Goal: Information Seeking & Learning: Check status

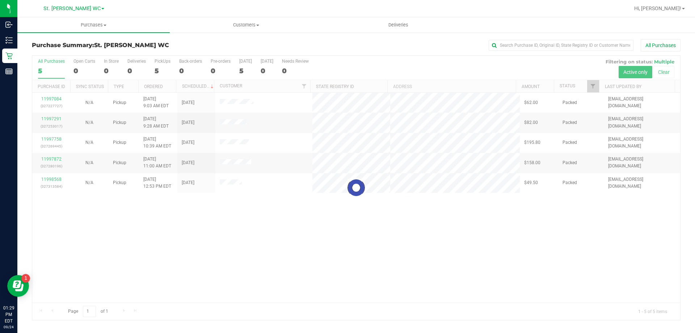
click at [311, 217] on div at bounding box center [356, 188] width 648 height 264
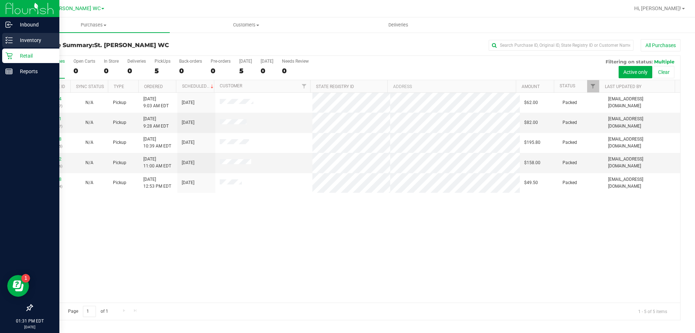
click at [23, 41] on p "Inventory" at bounding box center [34, 40] width 43 height 9
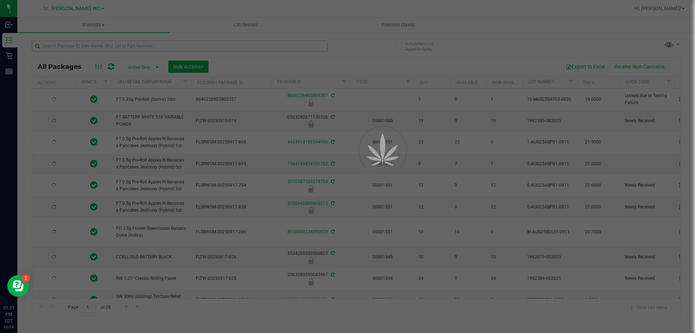
type input "[DATE]"
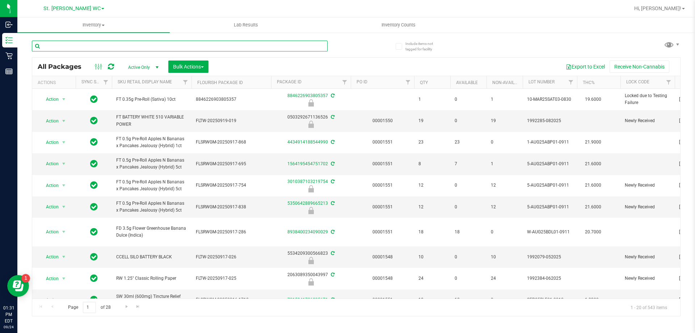
click at [109, 45] on input "text" at bounding box center [180, 46] width 296 height 11
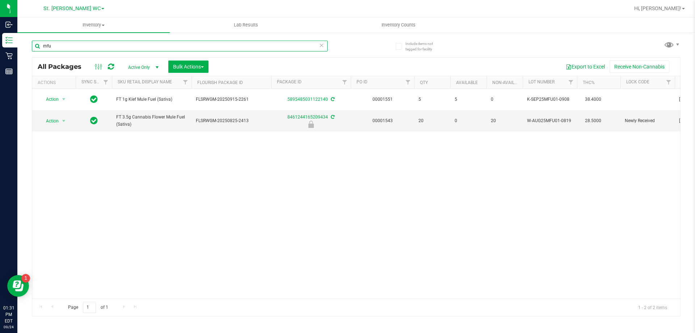
type input "mfu"
click at [152, 167] on div "Action Action Create package Edit attributes Global inventory Locate package Lo…" at bounding box center [356, 194] width 648 height 210
click at [108, 187] on div "Action Action Create package Edit attributes Global inventory Locate package Lo…" at bounding box center [356, 194] width 648 height 210
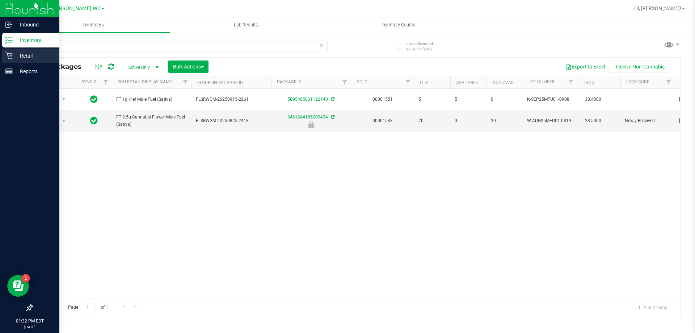
click at [23, 59] on p "Retail" at bounding box center [34, 55] width 43 height 9
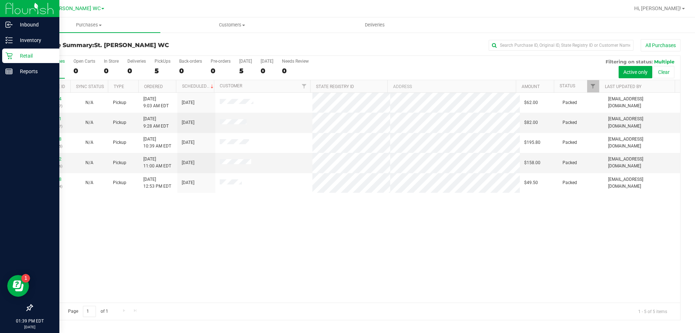
click at [8, 55] on icon at bounding box center [8, 55] width 7 height 7
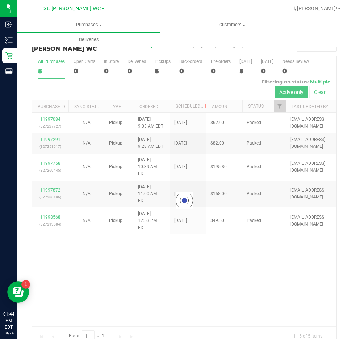
click at [186, 275] on div at bounding box center [184, 201] width 304 height 290
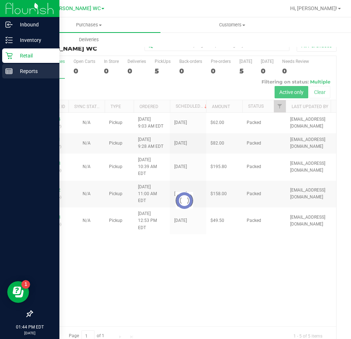
click at [9, 70] on line at bounding box center [9, 70] width 7 height 0
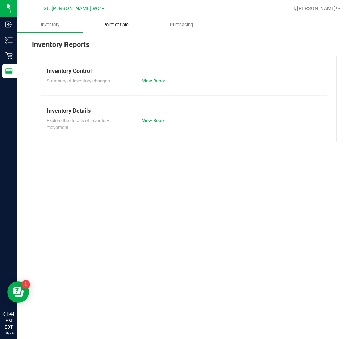
click at [124, 22] on span "Point of Sale" at bounding box center [115, 25] width 45 height 7
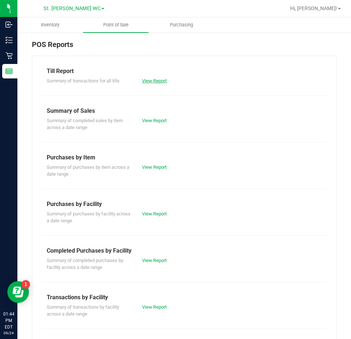
click at [159, 80] on link "View Report" at bounding box center [154, 80] width 25 height 5
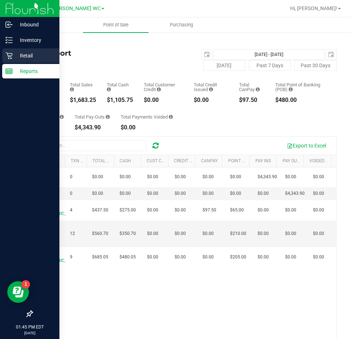
click at [16, 51] on div "Retail" at bounding box center [30, 55] width 57 height 14
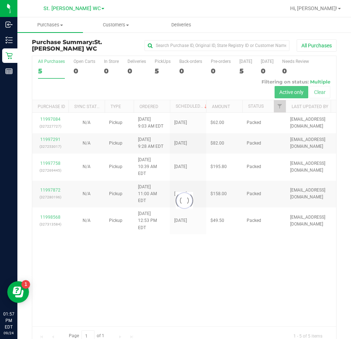
click at [228, 277] on div at bounding box center [184, 201] width 304 height 290
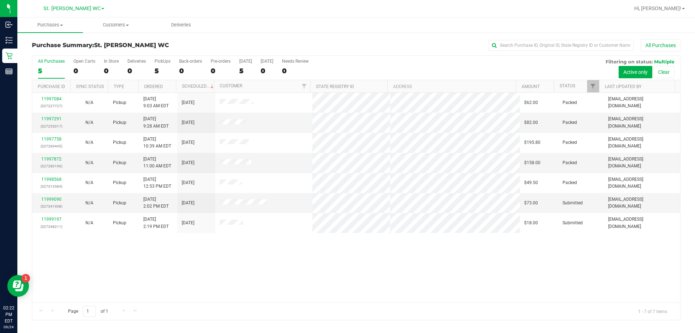
click at [157, 316] on div "Page 1 of 1 1 - 7 of 7 items" at bounding box center [356, 310] width 648 height 17
click at [45, 199] on link "11999090" at bounding box center [51, 198] width 20 height 5
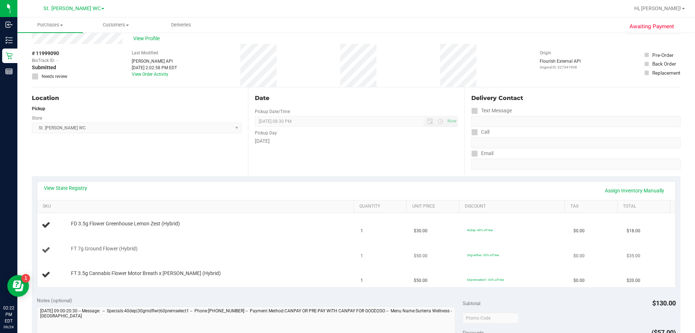
scroll to position [36, 0]
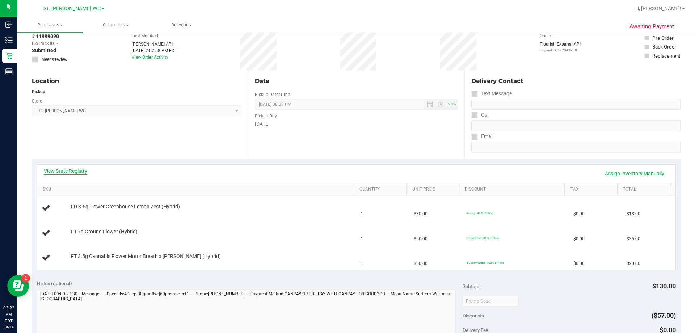
click at [69, 171] on link "View State Registry" at bounding box center [65, 170] width 43 height 7
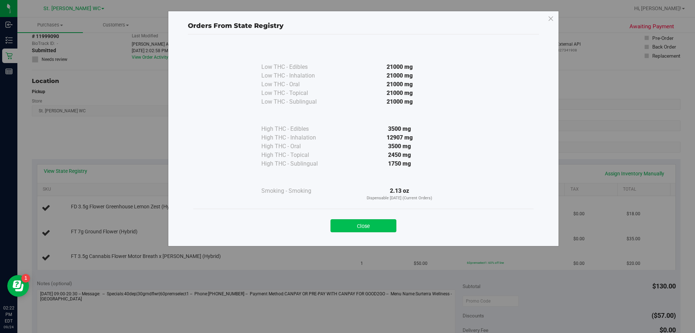
click at [364, 227] on button "Close" at bounding box center [363, 225] width 66 height 13
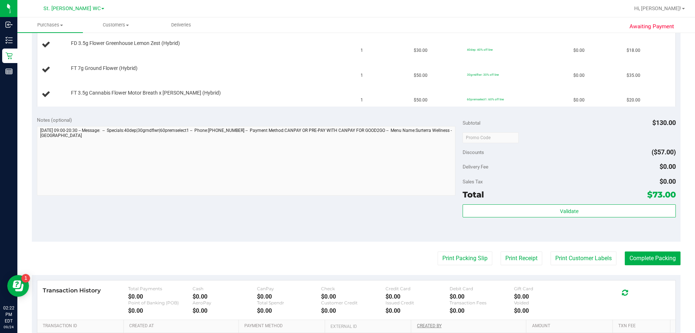
scroll to position [291, 0]
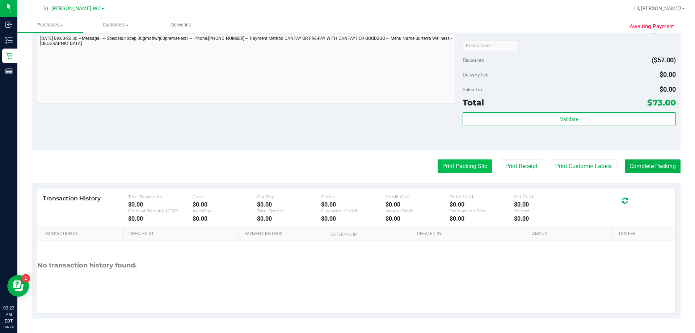
click at [460, 160] on button "Print Packing Slip" at bounding box center [465, 166] width 55 height 14
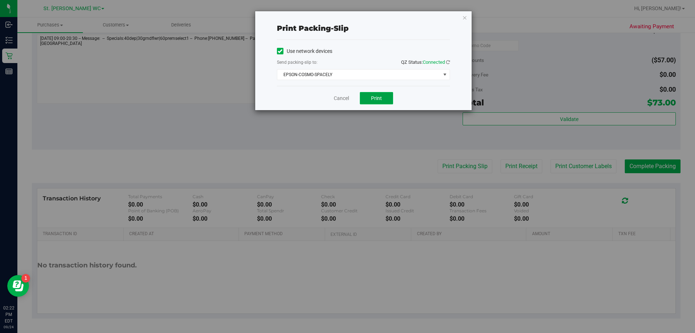
click at [383, 100] on button "Print" at bounding box center [376, 98] width 33 height 12
click at [464, 15] on icon "button" at bounding box center [464, 17] width 5 height 9
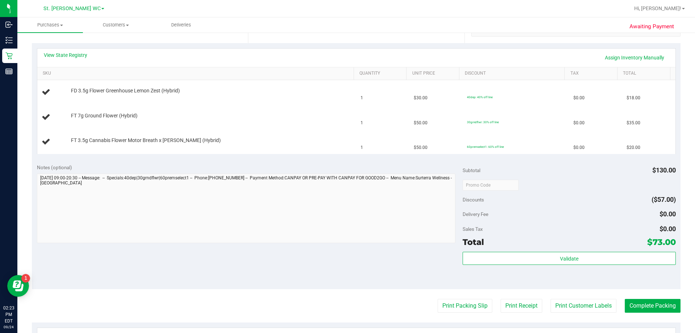
scroll to position [152, 0]
click at [286, 119] on div at bounding box center [210, 119] width 279 height 0
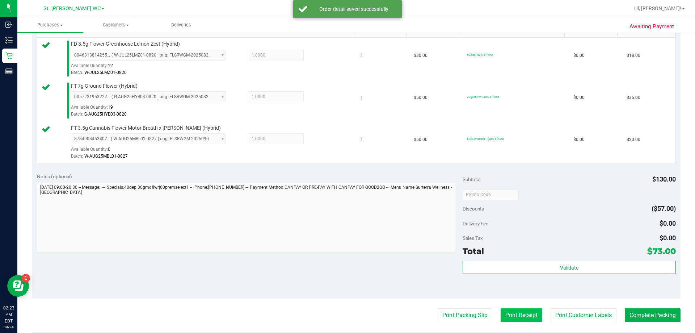
scroll to position [260, 0]
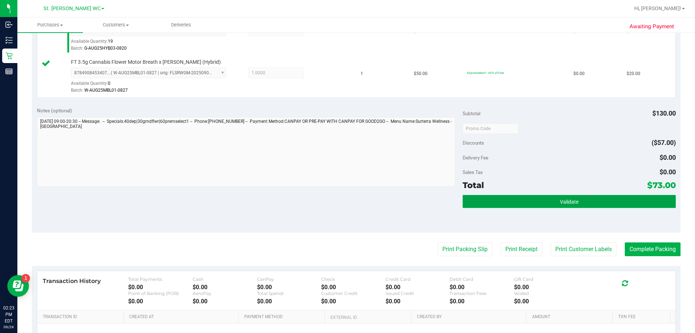
click at [515, 200] on button "Validate" at bounding box center [568, 201] width 213 height 13
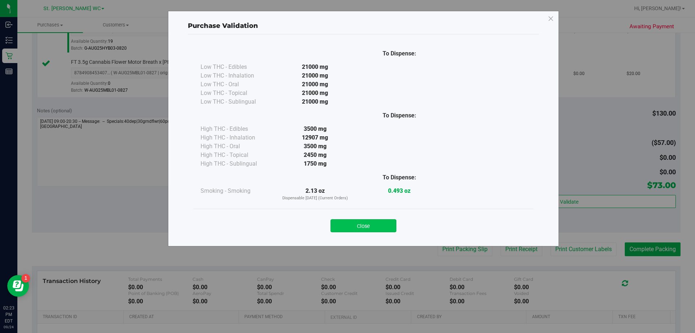
click at [356, 228] on button "Close" at bounding box center [363, 225] width 66 height 13
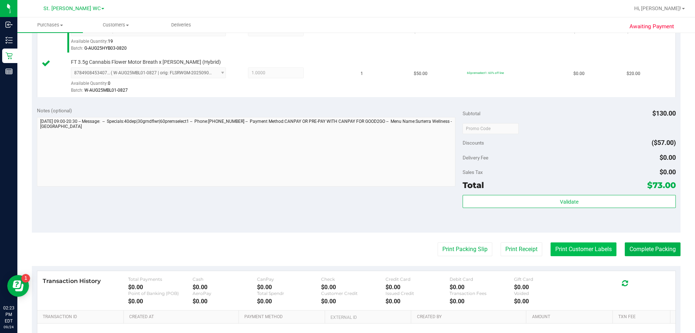
click at [579, 248] on button "Print Customer Labels" at bounding box center [583, 249] width 66 height 14
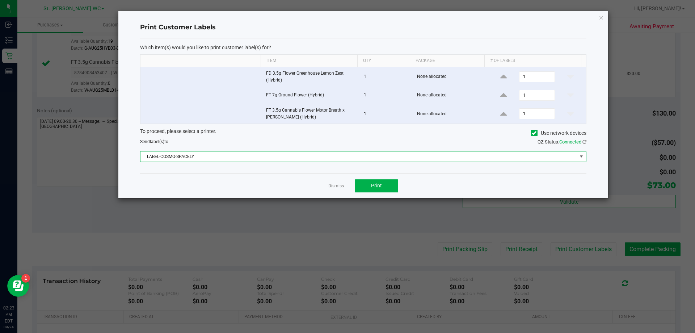
click at [185, 153] on span "LABEL-COSMO-SPACELY" at bounding box center [358, 156] width 436 height 10
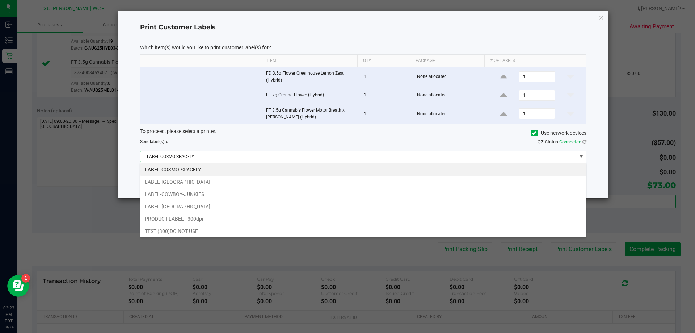
scroll to position [11, 446]
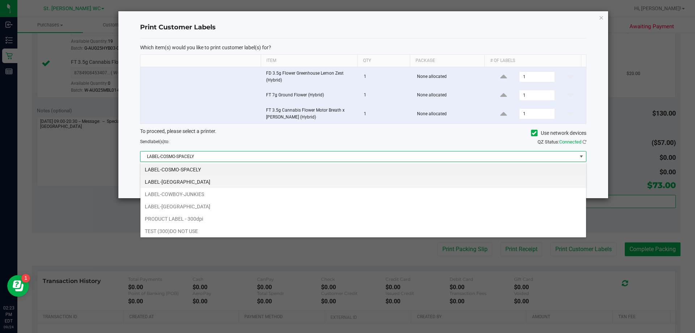
click at [182, 179] on li "LABEL-[GEOGRAPHIC_DATA]" at bounding box center [362, 182] width 445 height 12
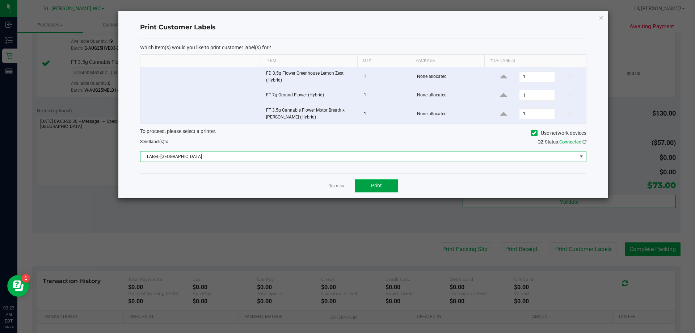
click at [382, 190] on button "Print" at bounding box center [376, 185] width 43 height 13
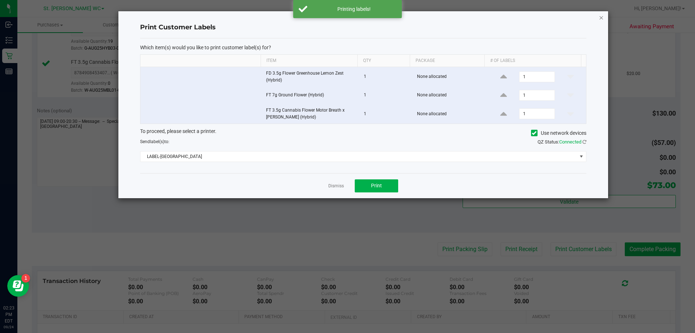
click at [600, 17] on icon "button" at bounding box center [601, 17] width 5 height 9
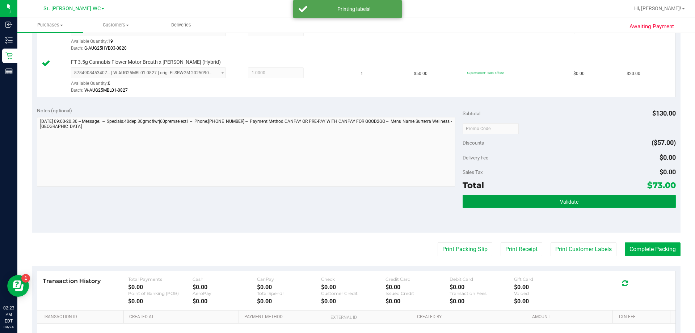
click at [595, 202] on button "Validate" at bounding box center [568, 201] width 213 height 13
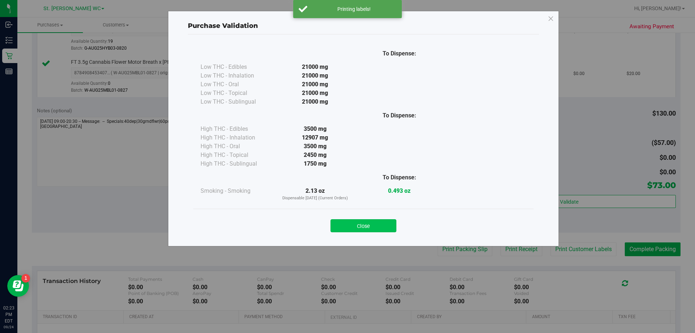
click at [359, 225] on button "Close" at bounding box center [363, 225] width 66 height 13
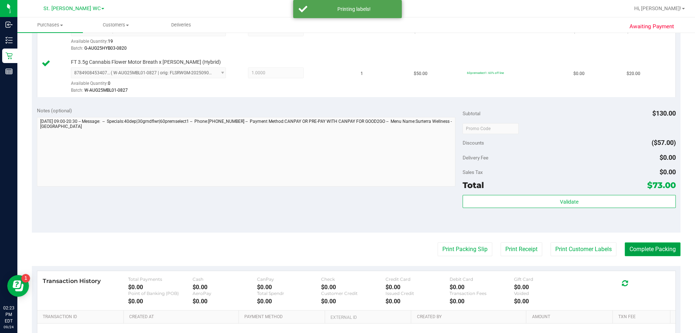
click at [644, 251] on button "Complete Packing" at bounding box center [653, 249] width 56 height 14
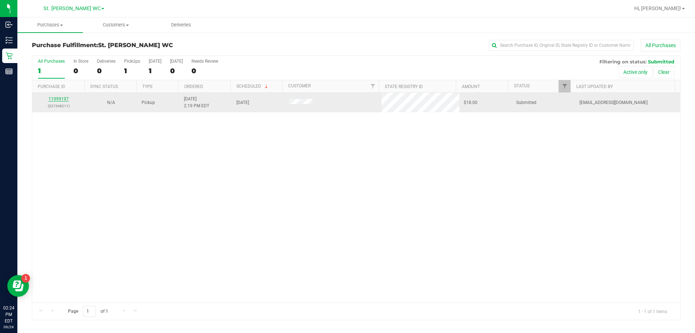
click at [63, 97] on link "11999197" at bounding box center [58, 98] width 20 height 5
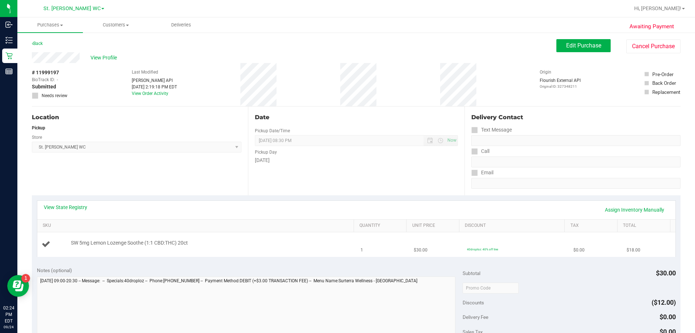
click at [259, 252] on td "SW 5mg Lemon Lozenge Soothe (1:1 CBD:THC) 20ct" at bounding box center [196, 244] width 319 height 24
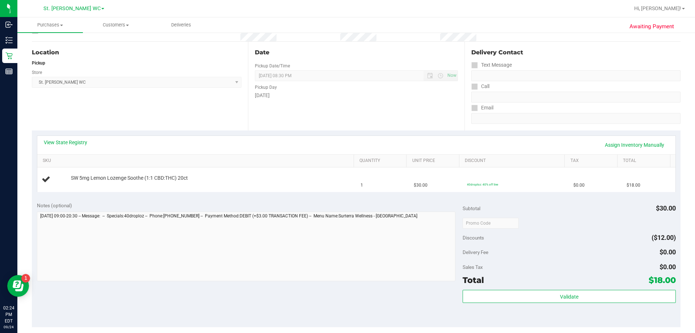
scroll to position [145, 0]
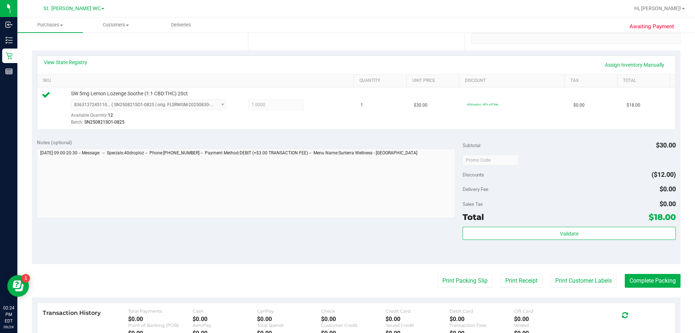
click at [429, 274] on div "Print Packing Slip Print Receipt Print Customer Labels Complete Packing" at bounding box center [356, 281] width 648 height 14
click at [438, 284] on button "Print Packing Slip" at bounding box center [465, 281] width 55 height 14
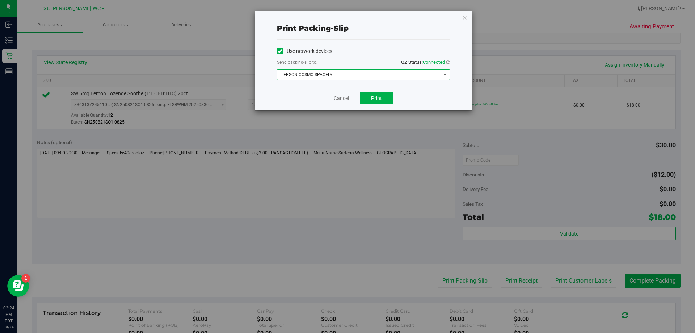
click at [358, 78] on span "EPSON-COSMO-SPACELY" at bounding box center [358, 74] width 163 height 10
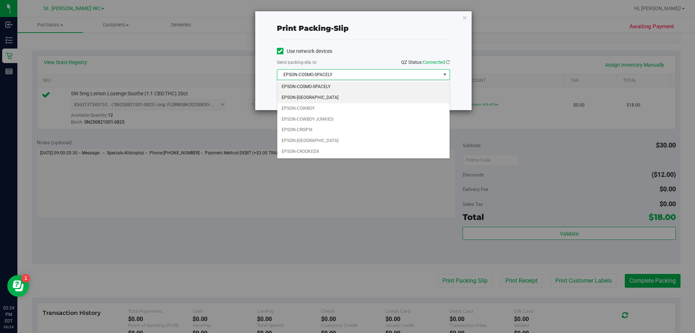
click at [330, 96] on li "EPSON-[GEOGRAPHIC_DATA]" at bounding box center [363, 97] width 172 height 11
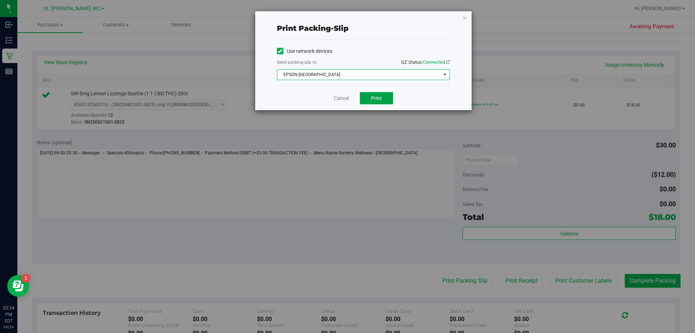
click at [375, 102] on button "Print" at bounding box center [376, 98] width 33 height 12
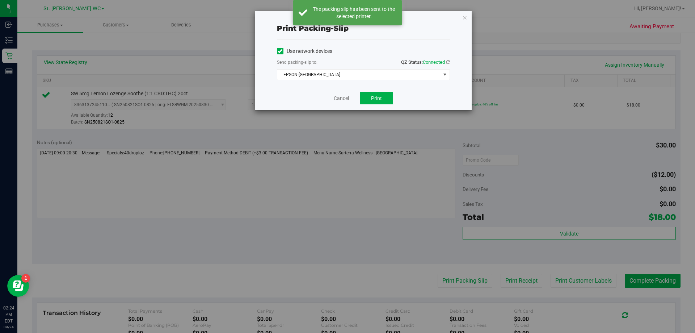
drag, startPoint x: 460, startPoint y: 19, endPoint x: 453, endPoint y: 112, distance: 93.2
click at [459, 20] on div "Print packing-slip Use network devices Send packing-slip to: QZ Status: Connect…" at bounding box center [363, 60] width 216 height 99
click at [463, 16] on icon "button" at bounding box center [464, 17] width 5 height 9
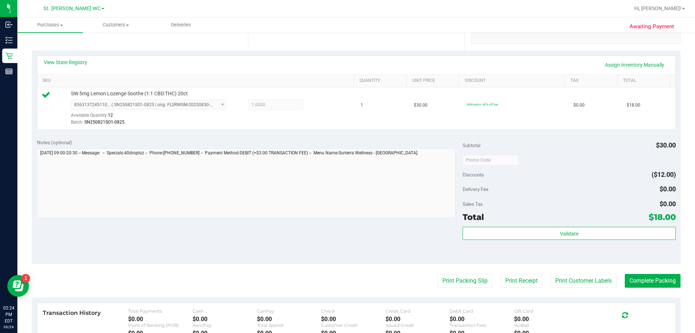
click at [508, 225] on div "Subtotal $30.00 Discounts ($12.00) Delivery Fee $0.00 Sales Tax $0.00 Total $18…" at bounding box center [568, 199] width 213 height 121
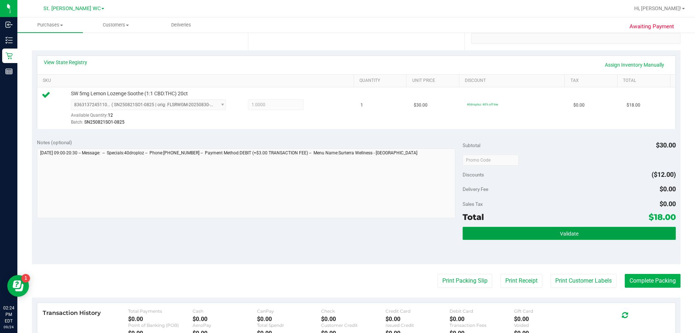
click at [508, 235] on button "Validate" at bounding box center [568, 233] width 213 height 13
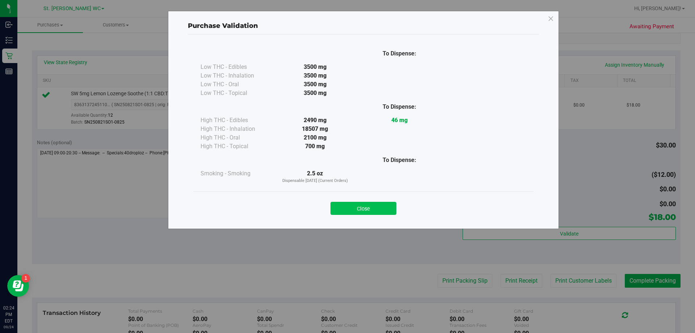
click at [368, 207] on button "Close" at bounding box center [363, 208] width 66 height 13
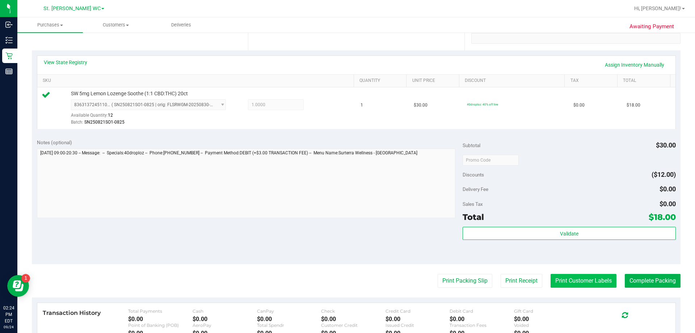
click at [584, 280] on button "Print Customer Labels" at bounding box center [583, 281] width 66 height 14
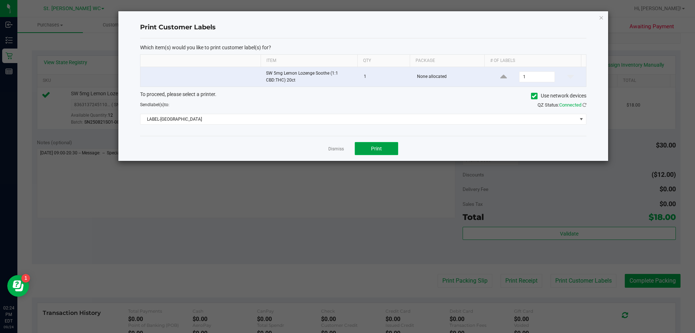
click at [365, 147] on button "Print" at bounding box center [376, 148] width 43 height 13
click at [601, 15] on icon "button" at bounding box center [601, 17] width 5 height 9
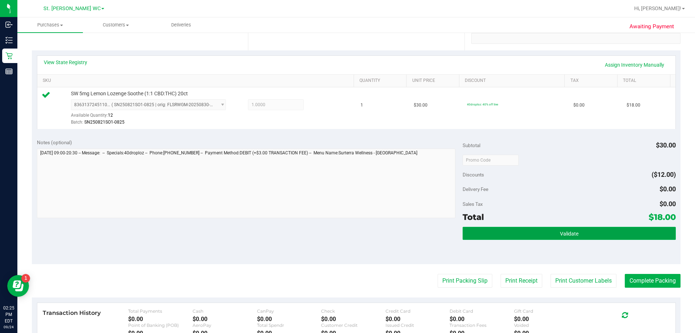
click at [572, 228] on button "Validate" at bounding box center [568, 233] width 213 height 13
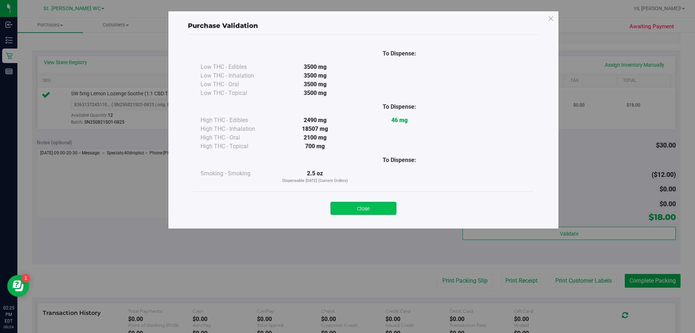
click at [373, 204] on button "Close" at bounding box center [363, 208] width 66 height 13
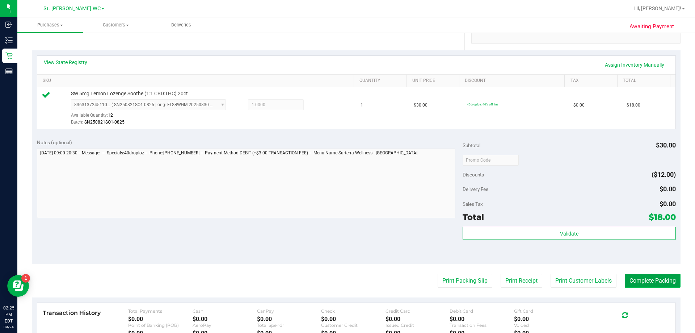
click at [654, 279] on button "Complete Packing" at bounding box center [653, 281] width 56 height 14
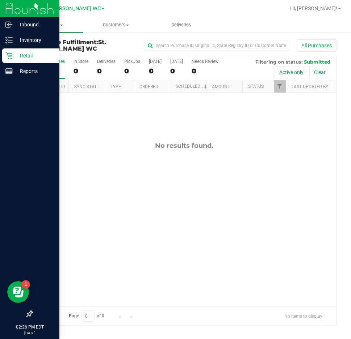
click at [8, 48] on div "Retail" at bounding box center [30, 55] width 57 height 14
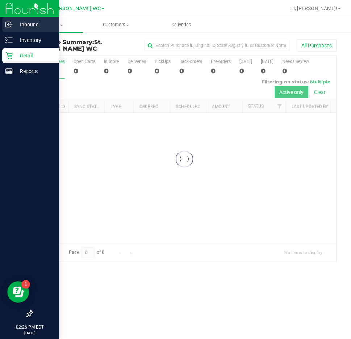
click at [30, 28] on p "Inbound" at bounding box center [34, 24] width 43 height 9
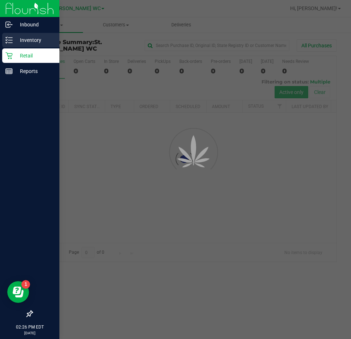
click at [33, 35] on div "Inventory" at bounding box center [30, 40] width 57 height 14
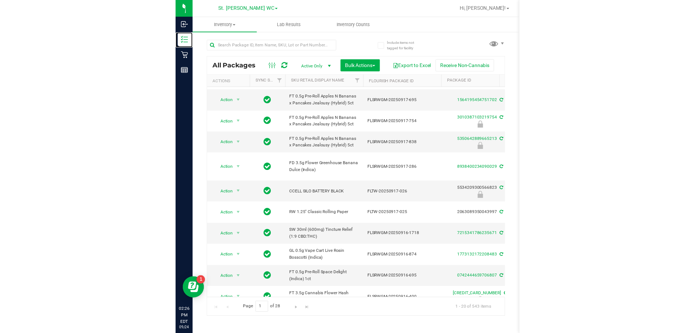
scroll to position [109, 0]
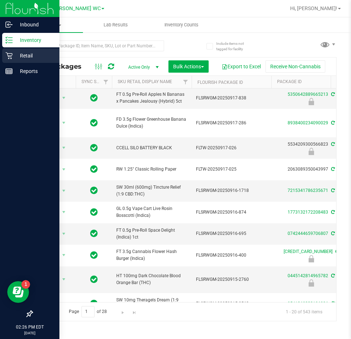
click at [5, 56] on div "Retail" at bounding box center [30, 55] width 57 height 14
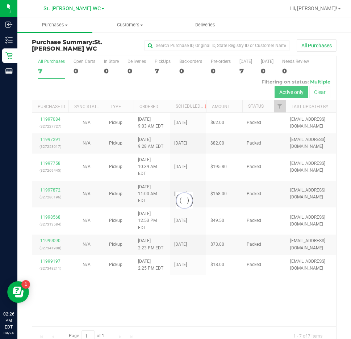
click at [140, 244] on div at bounding box center [184, 201] width 304 height 290
click at [275, 290] on div at bounding box center [184, 201] width 304 height 290
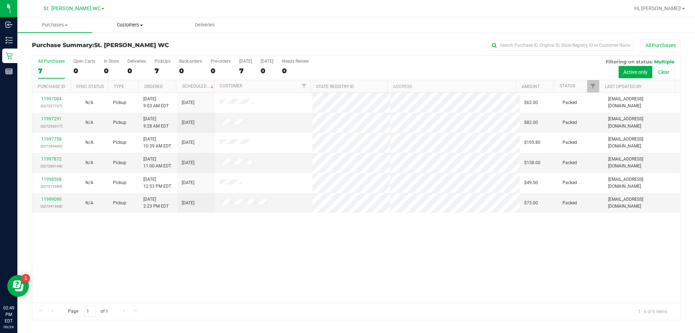
click at [132, 24] on span "Customers" at bounding box center [130, 25] width 74 height 7
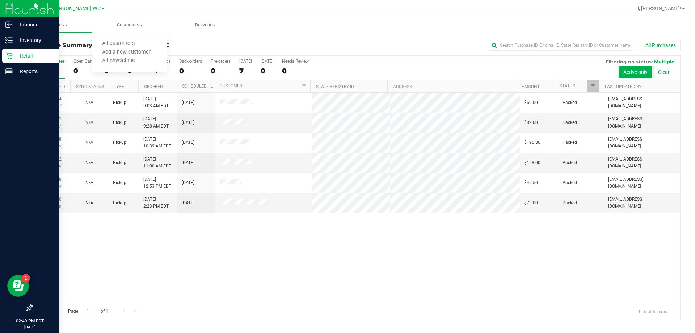
click at [0, 53] on link "Retail" at bounding box center [29, 56] width 59 height 16
click at [31, 56] on p "Retail" at bounding box center [34, 55] width 43 height 9
click at [34, 39] on p "Inventory" at bounding box center [34, 40] width 43 height 9
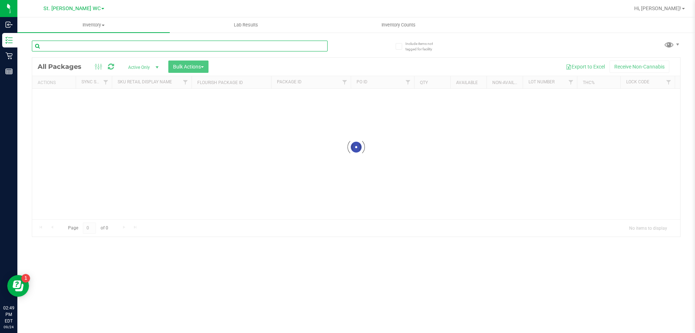
click at [43, 45] on input "text" at bounding box center [180, 46] width 296 height 11
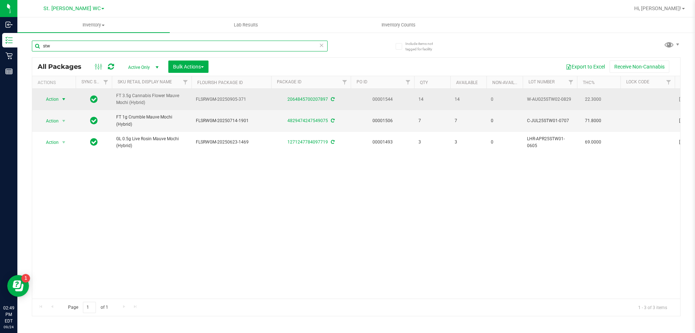
type input "stw"
click at [46, 96] on span "Action" at bounding box center [49, 99] width 20 height 10
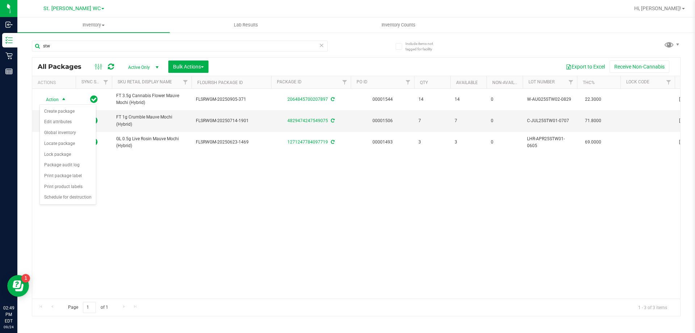
click at [186, 240] on div "Action Action Create package Edit attributes Global inventory Locate package Lo…" at bounding box center [356, 194] width 648 height 210
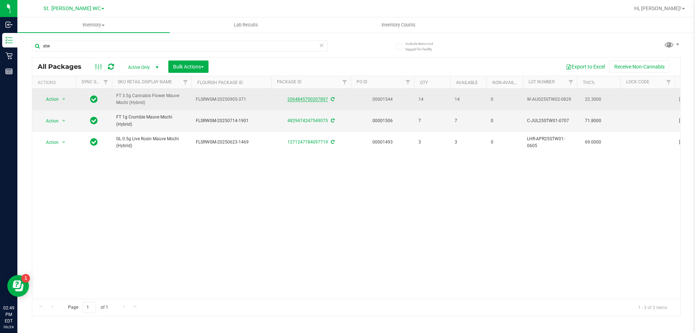
click at [289, 100] on link "2064845700207897" at bounding box center [307, 99] width 41 height 5
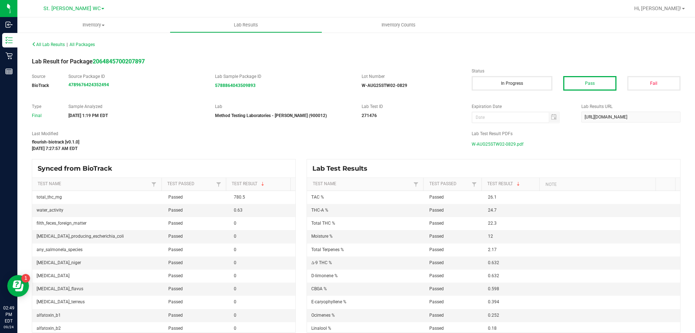
click at [500, 145] on span "W-AUG25STW02-0829.pdf" at bounding box center [498, 144] width 52 height 11
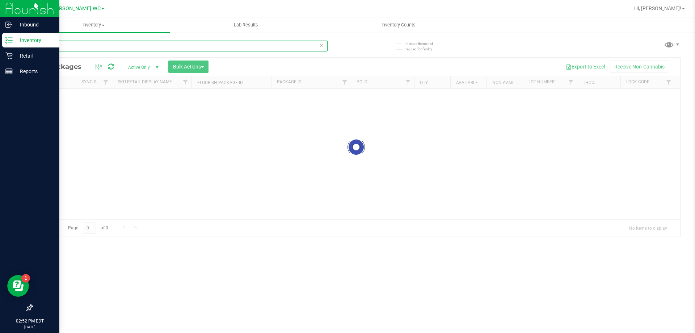
drag, startPoint x: 111, startPoint y: 44, endPoint x: 7, endPoint y: 36, distance: 104.9
click at [7, 36] on div "Inbound Inventory Retail Reports 02:52 PM EDT [DATE] 09/24 St. [PERSON_NAME] WC…" at bounding box center [347, 166] width 695 height 333
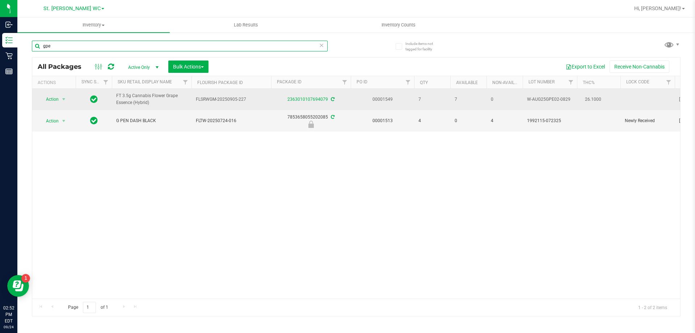
type input "gpe"
click at [296, 102] on div "2363010107694079" at bounding box center [311, 99] width 82 height 7
click at [293, 101] on link "2363010107694079" at bounding box center [307, 99] width 41 height 5
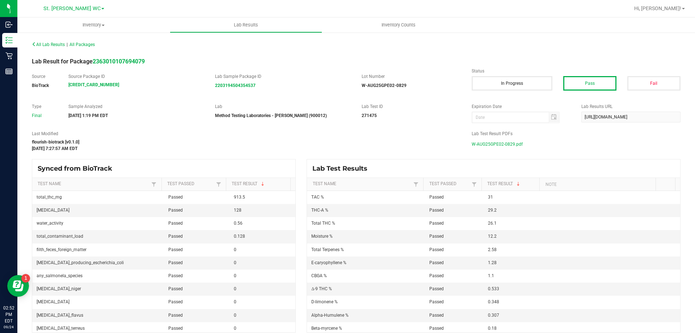
click at [510, 145] on span "W-AUG25GPE02-0829.pdf" at bounding box center [497, 144] width 51 height 11
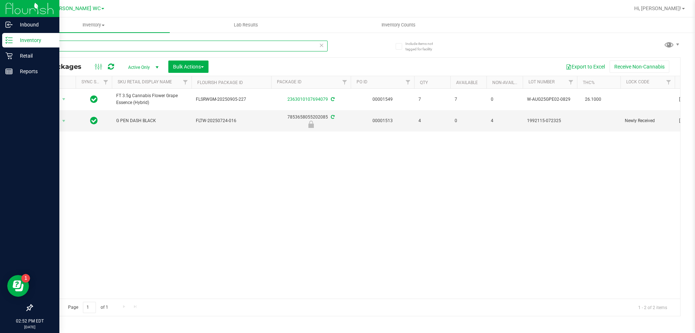
drag, startPoint x: 86, startPoint y: 49, endPoint x: 1, endPoint y: 48, distance: 84.7
click at [0, 48] on div "Inbound Inventory Retail Reports 02:52 PM EDT [DATE] 09/24 St. [PERSON_NAME] WC…" at bounding box center [347, 166] width 695 height 333
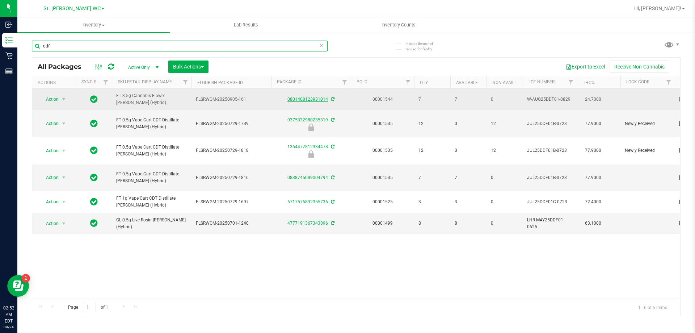
type input "ddf"
click at [316, 101] on link "0801408123931014" at bounding box center [307, 99] width 41 height 5
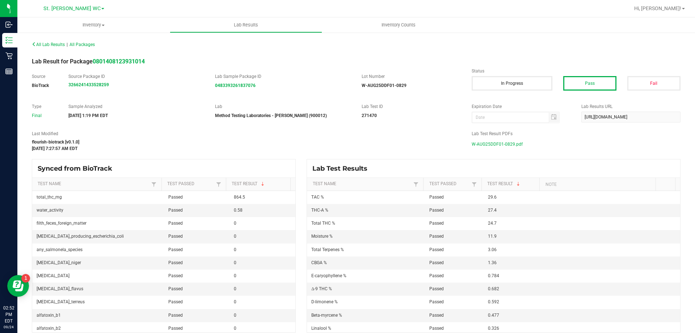
click at [513, 141] on span "W-AUG25DDF01-0829.pdf" at bounding box center [497, 144] width 51 height 11
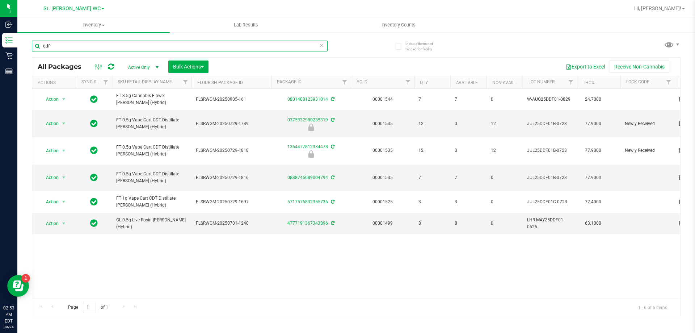
drag, startPoint x: 64, startPoint y: 45, endPoint x: 20, endPoint y: 41, distance: 45.0
click at [20, 41] on div "Include items not tagged for facility ddf All Packages Active Only Active Only …" at bounding box center [355, 142] width 677 height 221
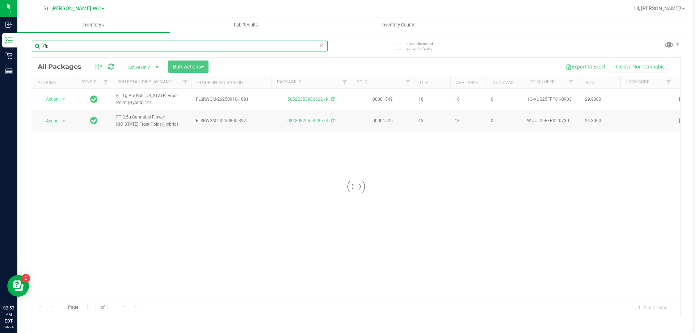
type input "ffp"
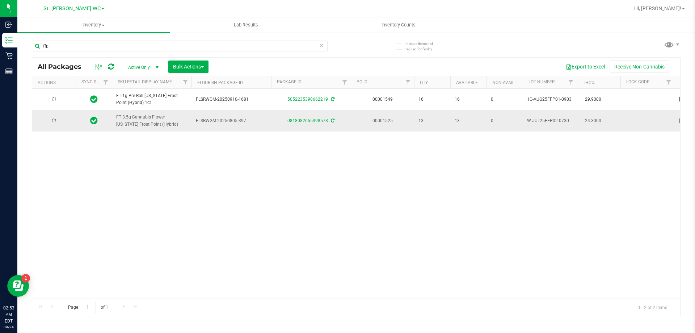
click at [313, 123] on link "0818082655398578" at bounding box center [307, 120] width 41 height 5
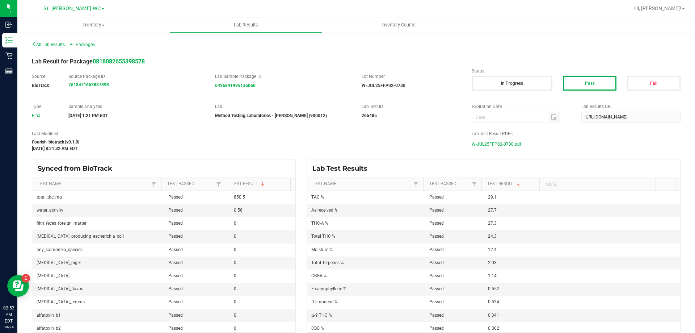
click at [503, 145] on span "W-JUL25FFP02-0730.pdf" at bounding box center [497, 144] width 50 height 11
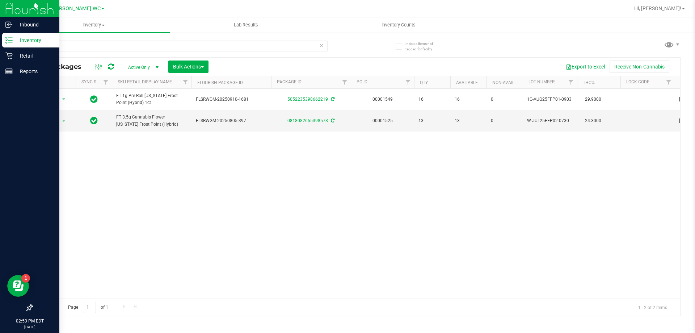
drag, startPoint x: 65, startPoint y: 39, endPoint x: 14, endPoint y: 42, distance: 50.7
click at [14, 42] on div "Inbound Inventory Retail Reports 02:53 PM EDT [DATE] 09/24 St. [PERSON_NAME] WC…" at bounding box center [347, 166] width 695 height 333
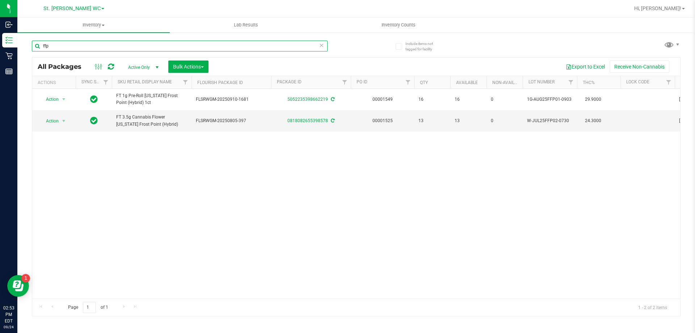
click at [85, 48] on input "ffp" at bounding box center [180, 46] width 296 height 11
drag, startPoint x: 85, startPoint y: 48, endPoint x: 38, endPoint y: 49, distance: 46.7
click at [38, 49] on input "ffp" at bounding box center [180, 46] width 296 height 11
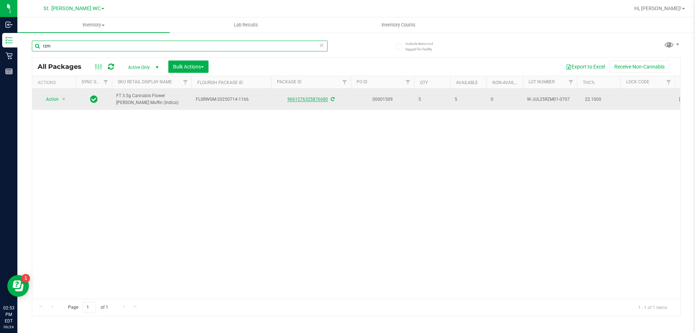
type input "rzm"
click at [308, 97] on link "9661276325876680" at bounding box center [307, 99] width 41 height 5
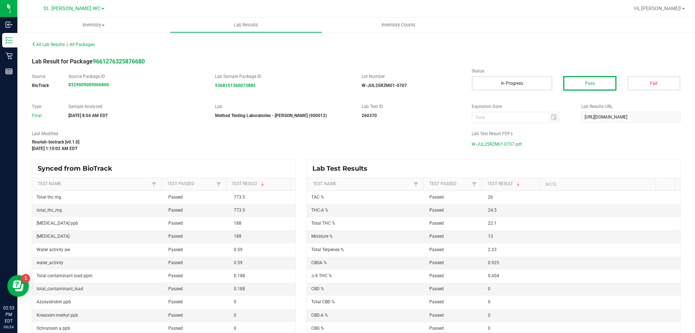
click at [496, 146] on span "W-JUL25RZM01-0707.pdf" at bounding box center [497, 144] width 50 height 11
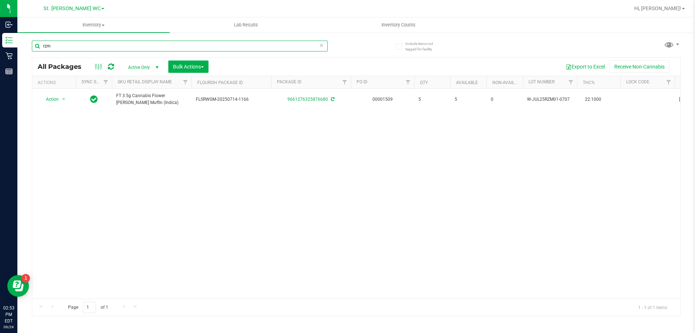
drag, startPoint x: 69, startPoint y: 49, endPoint x: 19, endPoint y: 49, distance: 49.9
click at [20, 49] on div "Include items not tagged for facility rzm All Packages Active Only Active Only …" at bounding box center [355, 142] width 677 height 221
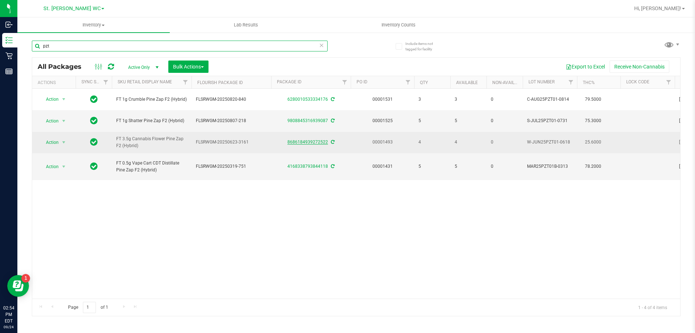
type input "pzt"
click at [326, 143] on link "8686184939272522" at bounding box center [307, 141] width 41 height 5
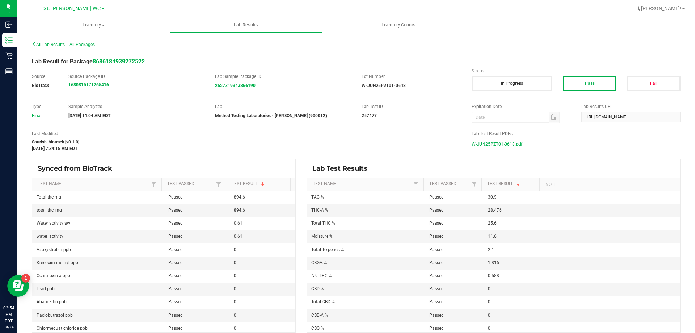
click at [509, 141] on span "W-JUN25PZT01-0618.pdf" at bounding box center [497, 144] width 51 height 11
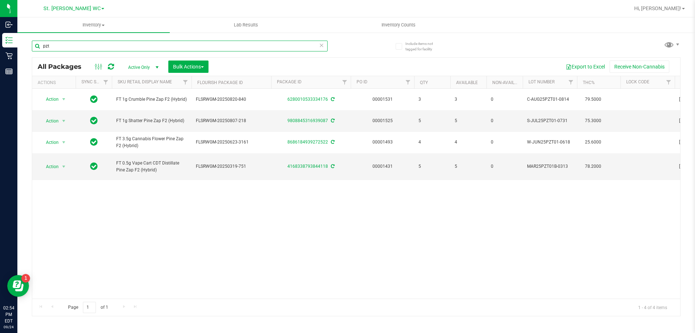
drag, startPoint x: 80, startPoint y: 44, endPoint x: 46, endPoint y: 44, distance: 34.7
click at [46, 44] on input "pzt" at bounding box center [180, 46] width 296 height 11
type input "p"
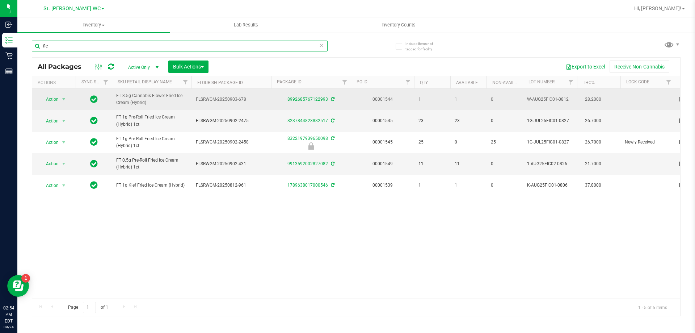
type input "fic"
click at [298, 96] on div "8992685767122993" at bounding box center [311, 99] width 82 height 7
click at [301, 99] on link "8992685767122993" at bounding box center [307, 99] width 41 height 5
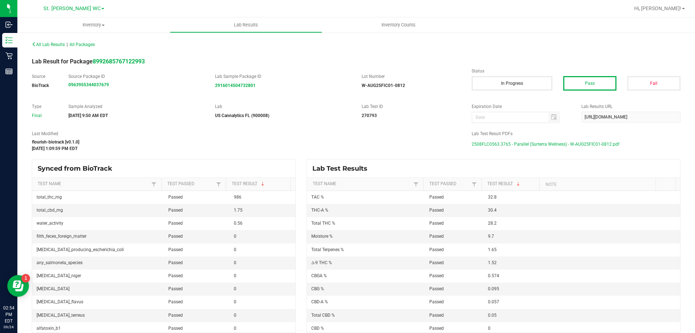
click at [491, 142] on span "2508FLC0563.3765 - Parallel (Surterra Wellness) - W-AUG25FIC01-0812.pdf" at bounding box center [546, 144] width 148 height 11
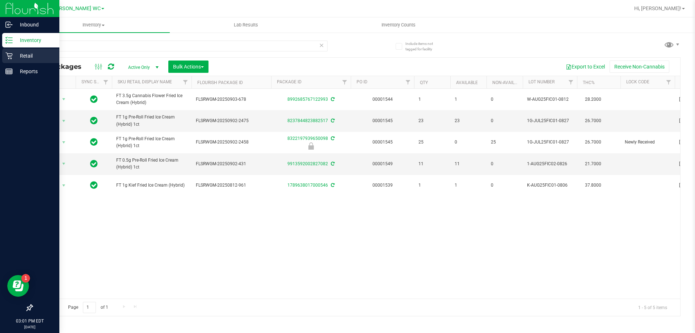
click at [17, 57] on p "Retail" at bounding box center [34, 55] width 43 height 9
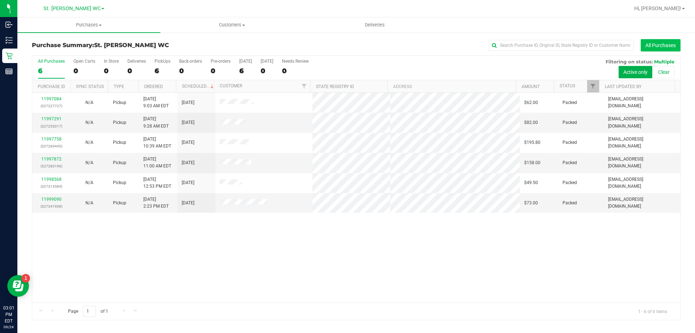
click at [664, 42] on button "All Purchases" at bounding box center [661, 45] width 40 height 12
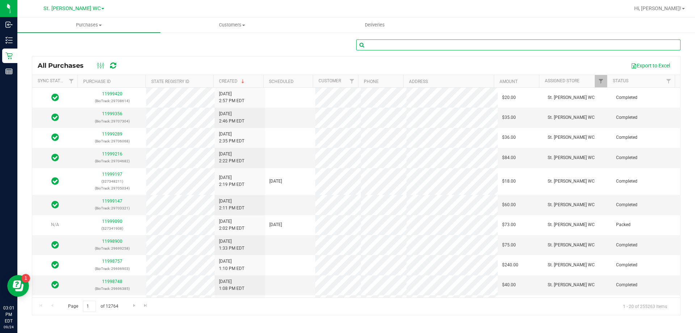
click at [428, 45] on input "text" at bounding box center [518, 44] width 324 height 11
type input "[PERSON_NAME]"
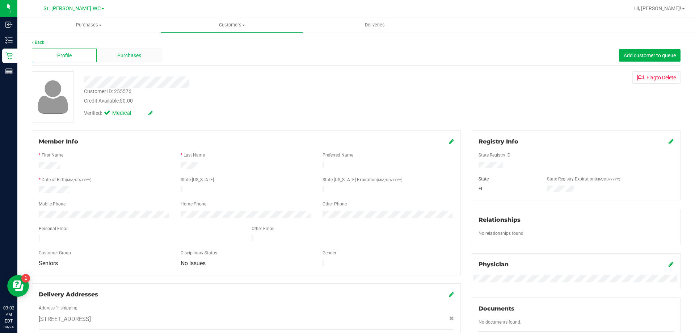
click at [124, 54] on span "Purchases" at bounding box center [129, 56] width 24 height 8
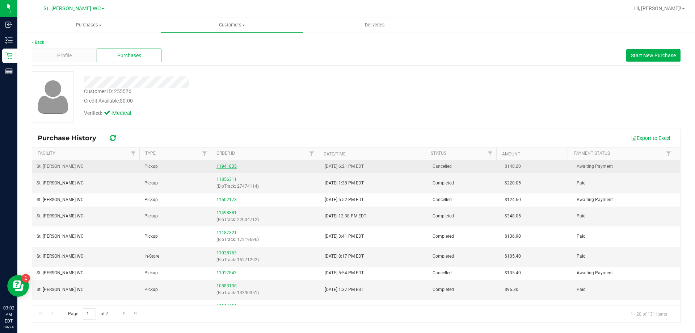
click at [230, 165] on link "11941835" at bounding box center [226, 166] width 20 height 5
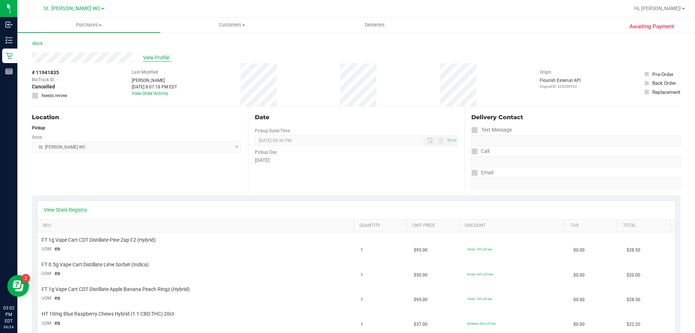
click at [161, 58] on span "View Profile" at bounding box center [157, 58] width 29 height 8
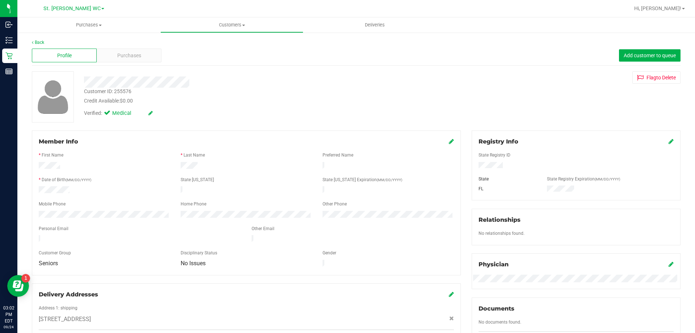
scroll to position [195, 0]
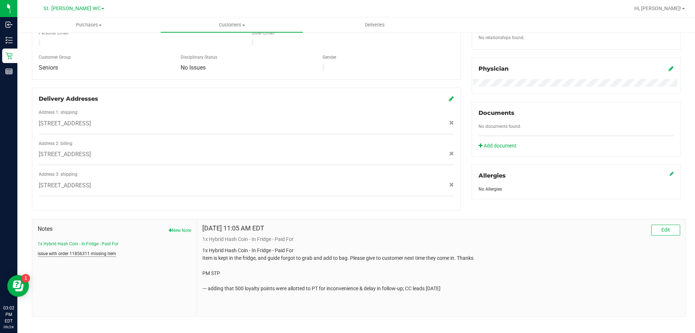
click at [89, 250] on button "issue with order 11856311 missing item" at bounding box center [77, 253] width 79 height 7
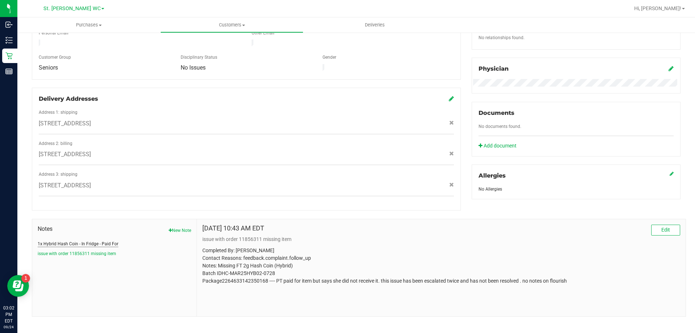
click at [91, 240] on button "1x Hybrid Hash Coin - In Fridge - Paid For" at bounding box center [78, 243] width 81 height 7
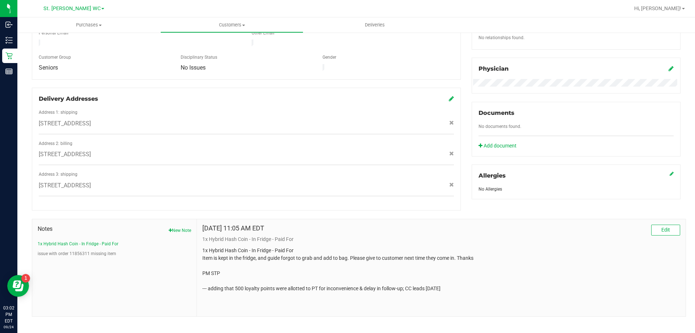
scroll to position [0, 0]
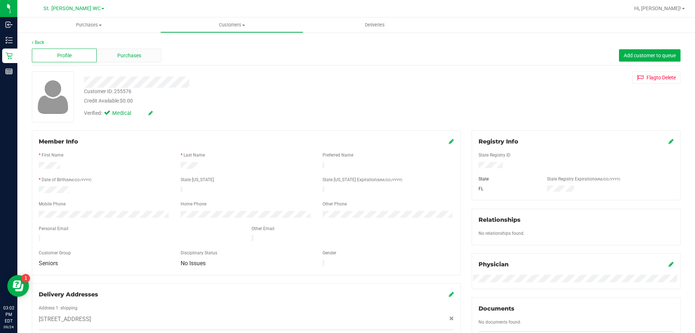
click at [138, 54] on span "Purchases" at bounding box center [129, 56] width 24 height 8
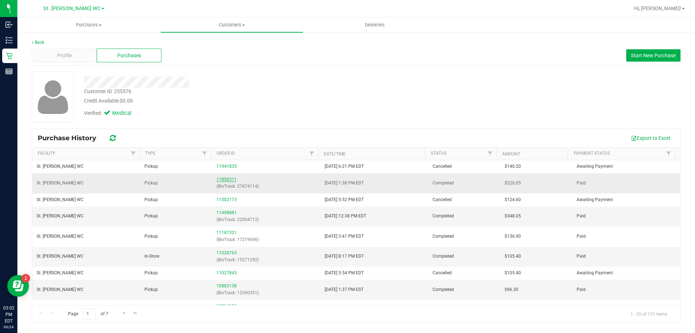
click at [229, 177] on link "11856311" at bounding box center [226, 179] width 20 height 5
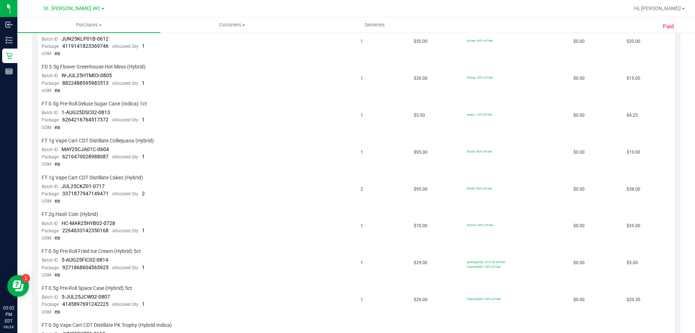
scroll to position [362, 0]
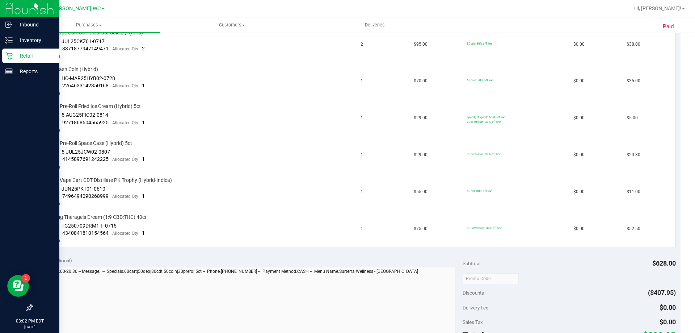
click at [25, 50] on div "Retail" at bounding box center [30, 55] width 57 height 14
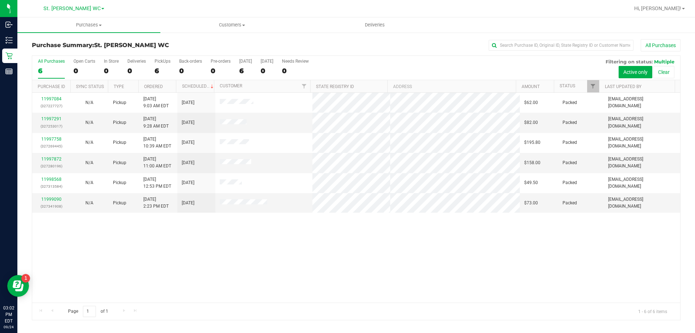
click at [360, 58] on div "All Purchases 6 Open Carts 0 In Store 0 Deliveries 0 PickUps 6 Back-orders 0 Pr…" at bounding box center [356, 59] width 648 height 6
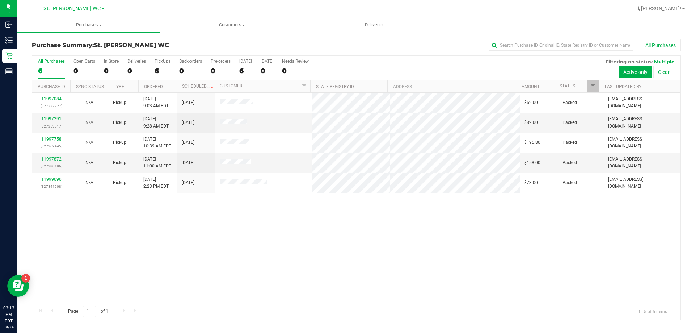
click at [248, 240] on div "11997084 (327227727) N/A Pickup [DATE] 9:03 AM EDT 9/24/2025 $62.00 Packed [EMA…" at bounding box center [356, 198] width 648 height 210
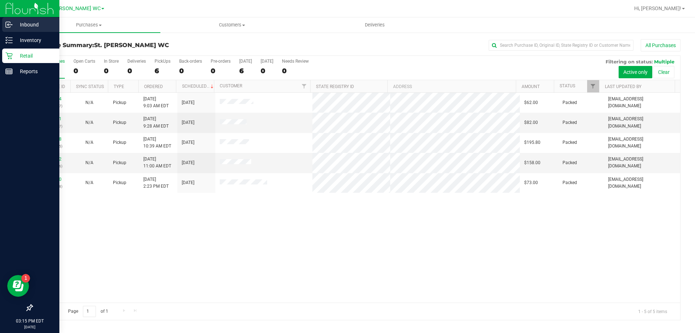
click at [12, 29] on div "Inbound" at bounding box center [30, 24] width 57 height 14
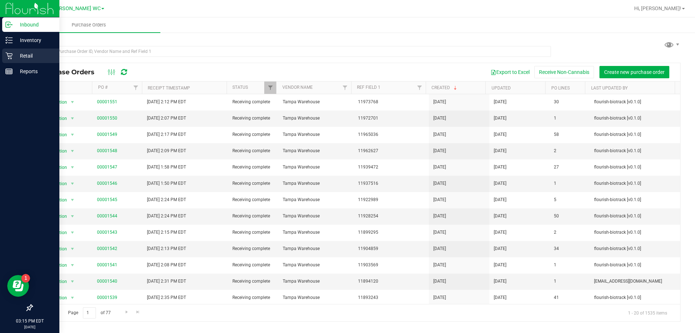
click at [37, 58] on p "Retail" at bounding box center [34, 55] width 43 height 9
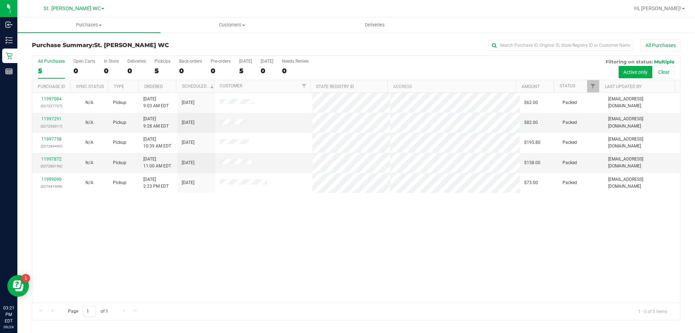
click at [124, 275] on div "11997084 (327227727) N/A Pickup [DATE] 9:03 AM EDT 9/24/2025 $62.00 Packed [EMA…" at bounding box center [356, 198] width 648 height 210
click at [607, 256] on div "11997084 (327227727) N/A Pickup [DATE] 9:03 AM EDT 9/24/2025 $62.00 Packed [EMA…" at bounding box center [356, 198] width 648 height 210
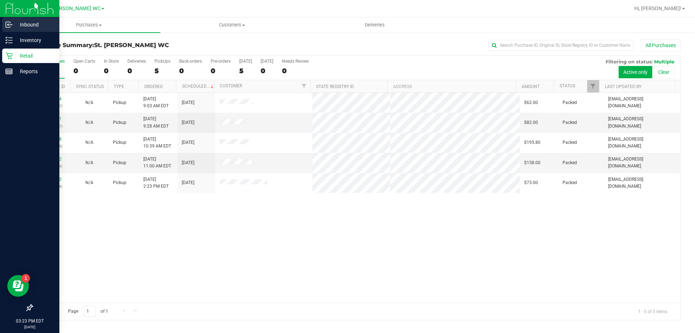
click at [8, 24] on icon at bounding box center [7, 24] width 1 height 1
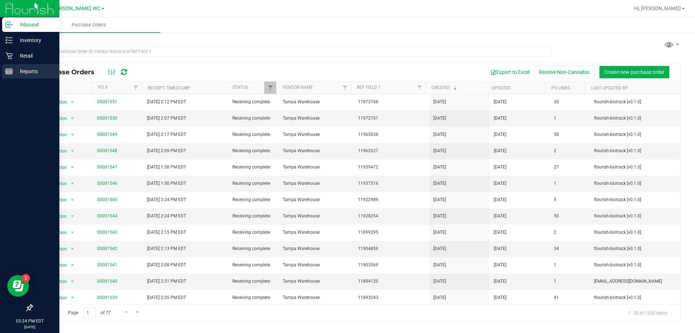
click at [28, 65] on div "Reports" at bounding box center [30, 71] width 57 height 14
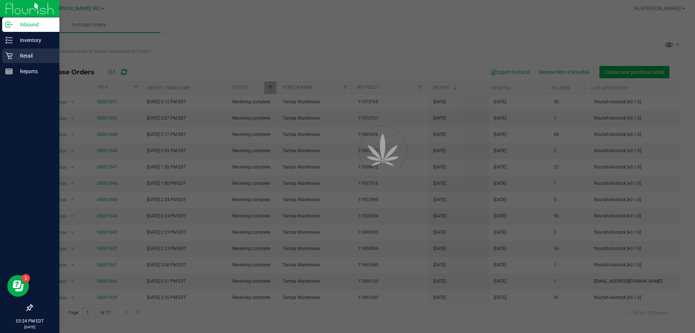
click at [36, 52] on p "Retail" at bounding box center [34, 55] width 43 height 9
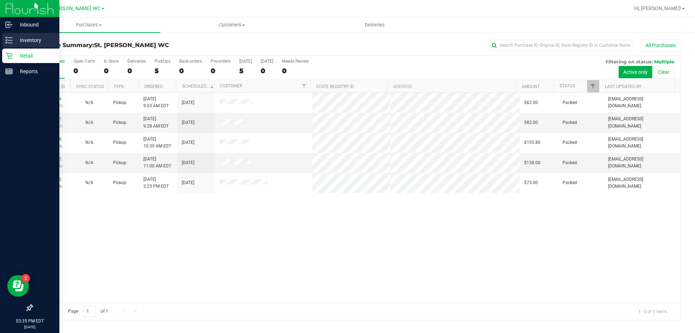
click at [22, 38] on p "Inventory" at bounding box center [34, 40] width 43 height 9
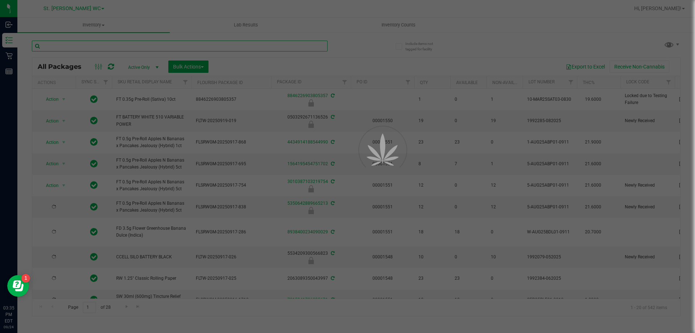
click at [113, 46] on input "text" at bounding box center [180, 46] width 296 height 11
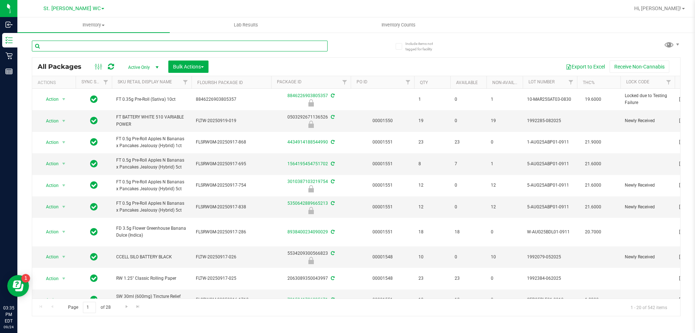
click at [113, 46] on input "text" at bounding box center [180, 46] width 296 height 11
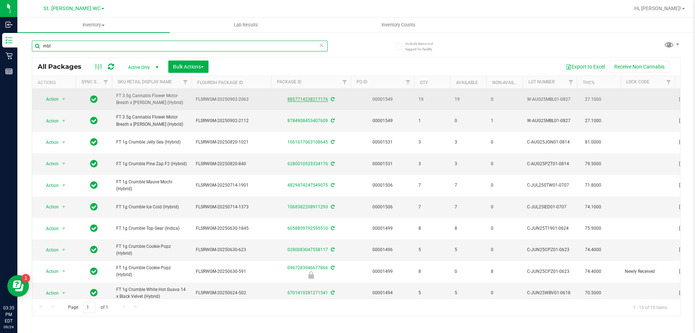
type input "mbl"
click at [307, 99] on link "8857714238217176" at bounding box center [307, 99] width 41 height 5
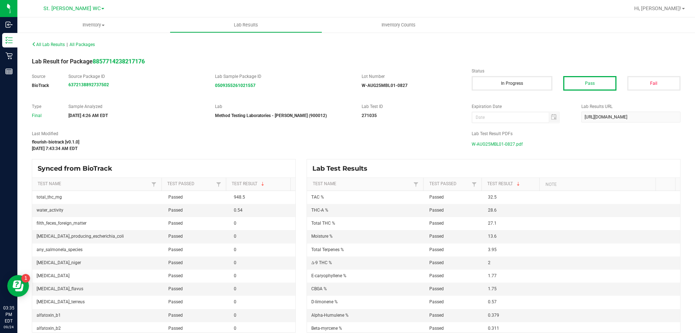
click at [493, 147] on span "W-AUG25MBL01-0827.pdf" at bounding box center [497, 144] width 51 height 11
click at [49, 45] on span "All Lab Results" at bounding box center [48, 44] width 33 height 5
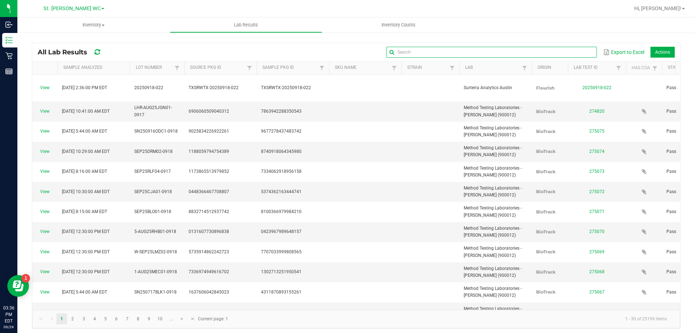
click at [586, 56] on input "text" at bounding box center [491, 52] width 210 height 11
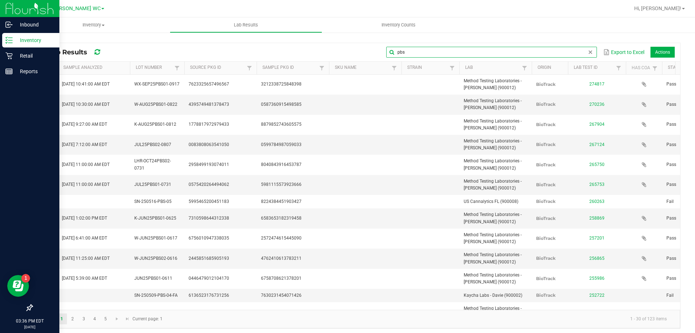
type input "pbs"
click at [27, 39] on p "Inventory" at bounding box center [34, 40] width 43 height 9
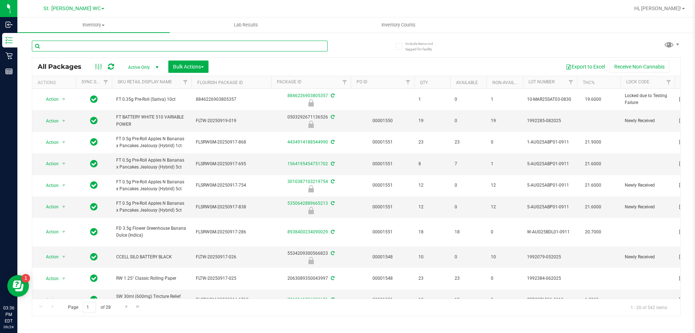
click at [133, 45] on input "text" at bounding box center [180, 46] width 296 height 11
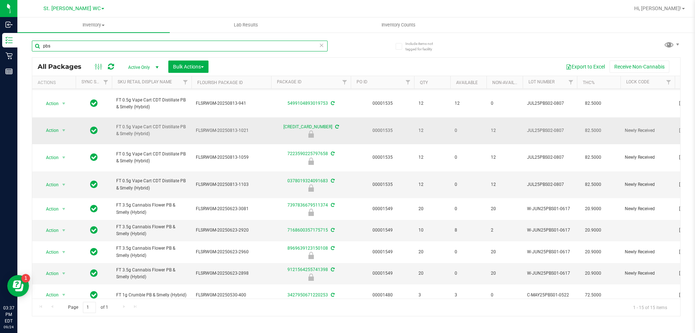
scroll to position [109, 0]
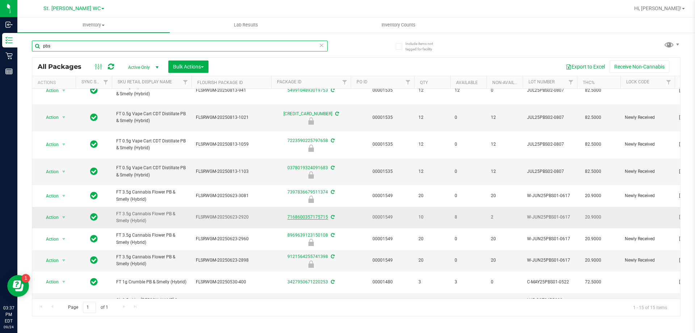
type input "pbs"
click at [325, 215] on link "7168600357175715" at bounding box center [307, 216] width 41 height 5
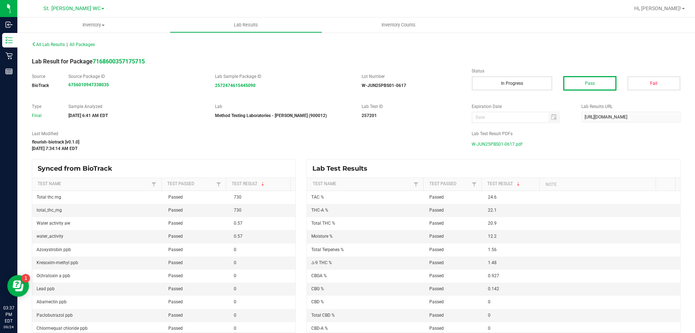
click at [482, 143] on span "W-JUN25PBS01-0617.pdf" at bounding box center [497, 144] width 51 height 11
click at [513, 143] on span "W-JUN25PBS01-0617.pdf" at bounding box center [497, 144] width 51 height 11
click at [39, 44] on span "All Lab Results" at bounding box center [48, 44] width 33 height 5
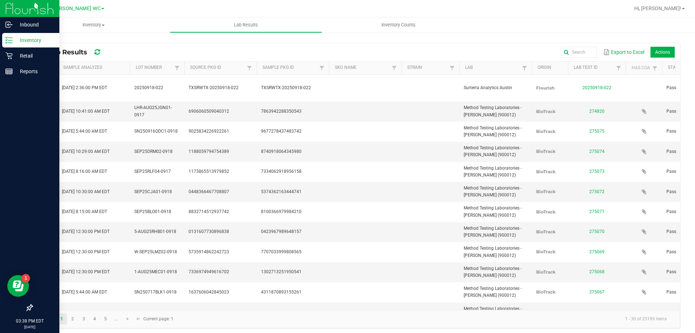
click at [8, 47] on link "Inventory" at bounding box center [29, 41] width 59 height 16
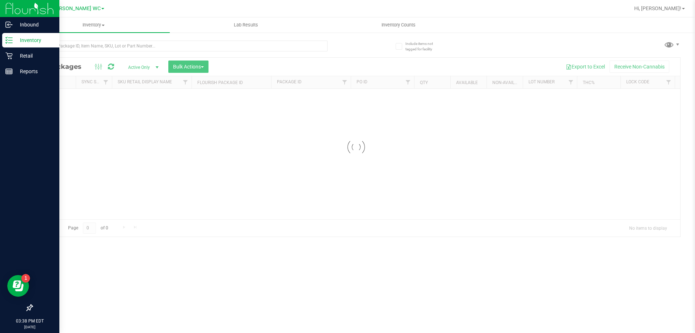
click at [15, 46] on div "Inventory" at bounding box center [30, 40] width 57 height 14
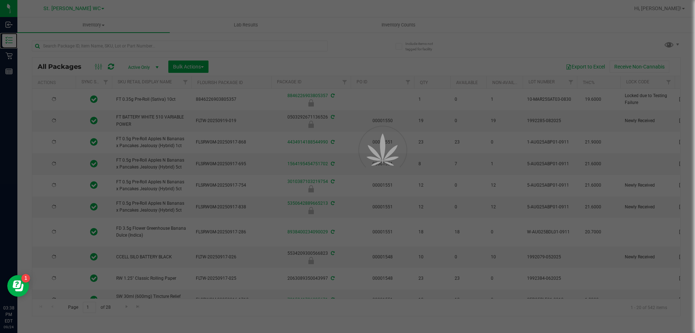
type input "[DATE]"
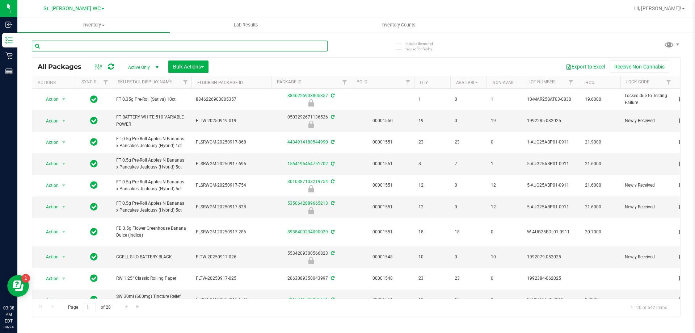
click at [87, 44] on input "text" at bounding box center [180, 46] width 296 height 11
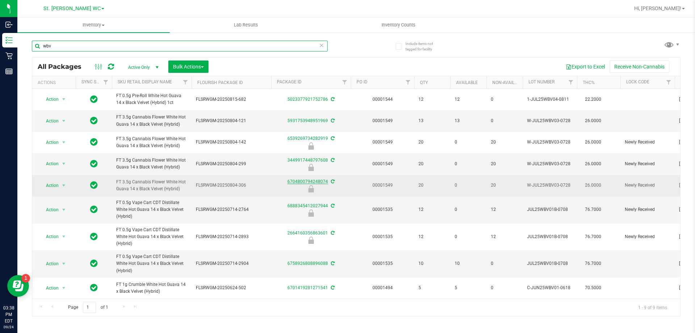
scroll to position [5, 0]
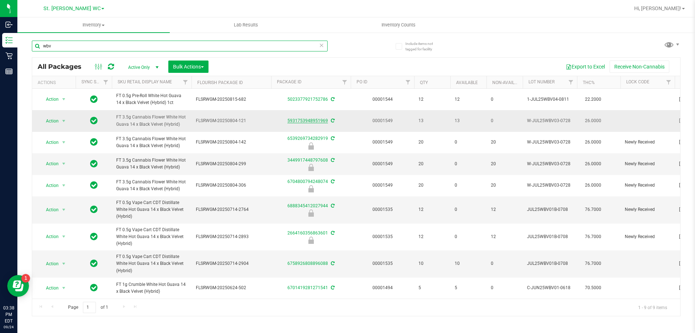
type input "wbv"
click at [305, 118] on link "5931753948951969" at bounding box center [307, 120] width 41 height 5
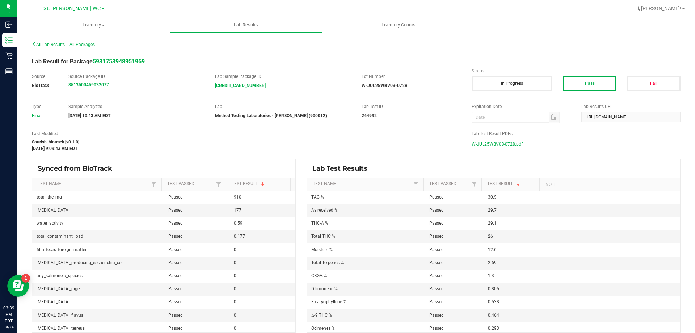
click at [493, 142] on span "W-JUL25WBV03-0728.pdf" at bounding box center [497, 144] width 51 height 11
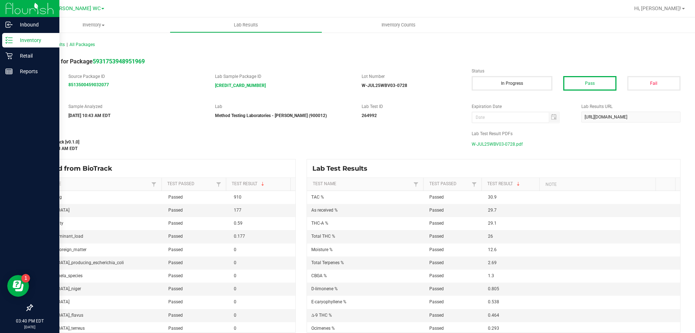
click at [10, 43] on line at bounding box center [10, 43] width 4 height 0
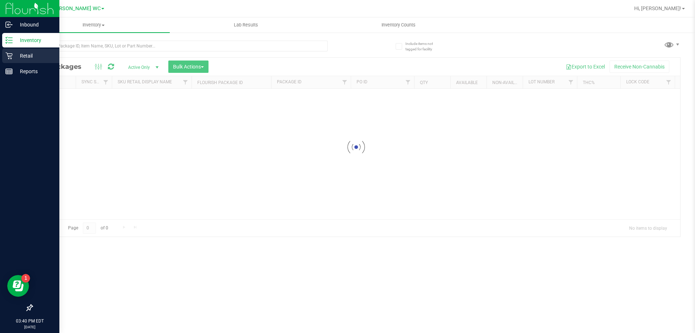
click at [33, 63] on link "Retail" at bounding box center [29, 56] width 59 height 16
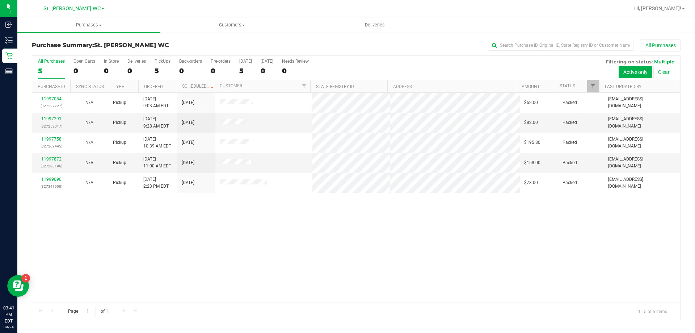
click at [120, 221] on div "11997084 (327227727) N/A Pickup [DATE] 9:03 AM EDT 9/24/2025 $62.00 Packed [EMA…" at bounding box center [356, 198] width 648 height 210
